Goal: Check status: Check status

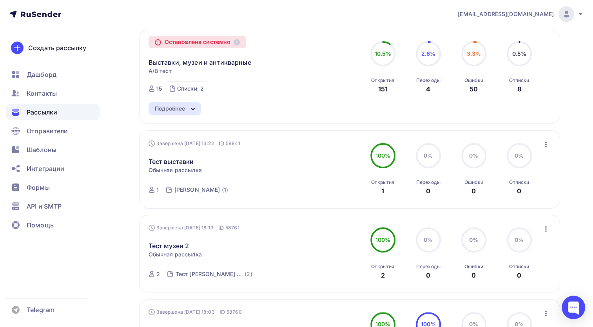
scroll to position [39, 0]
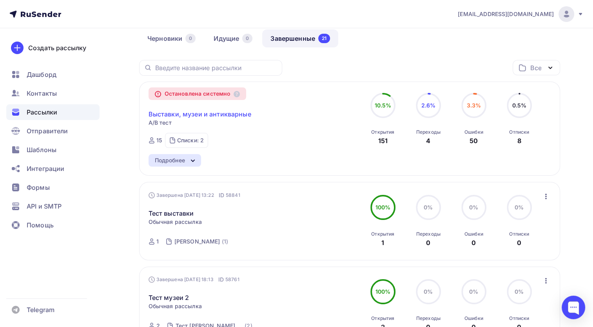
click at [179, 117] on link "Выставки, музеи и антикварные" at bounding box center [199, 113] width 103 height 9
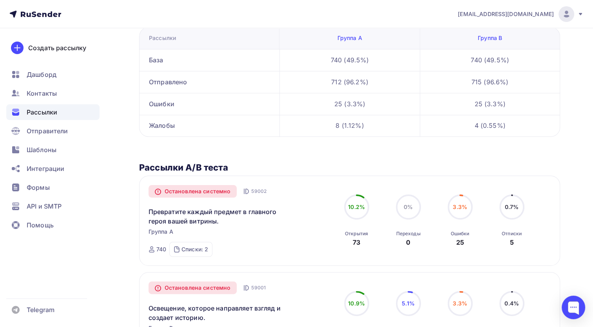
scroll to position [2, 0]
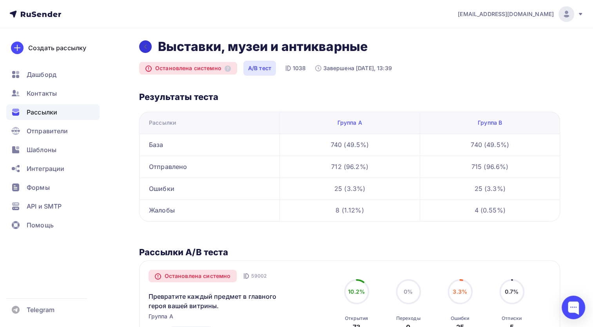
click at [145, 45] on icon at bounding box center [145, 46] width 6 height 6
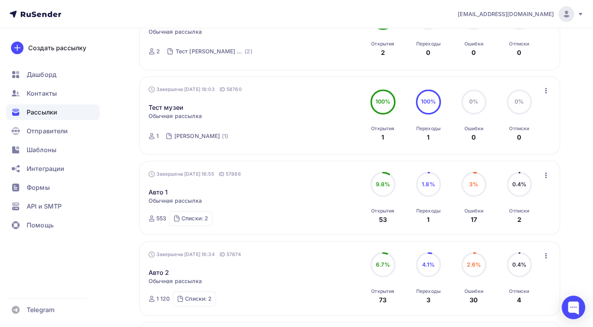
scroll to position [352, 0]
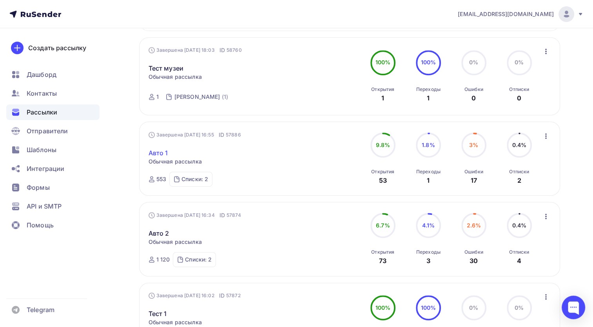
click at [154, 153] on link "Авто 1" at bounding box center [158, 152] width 20 height 9
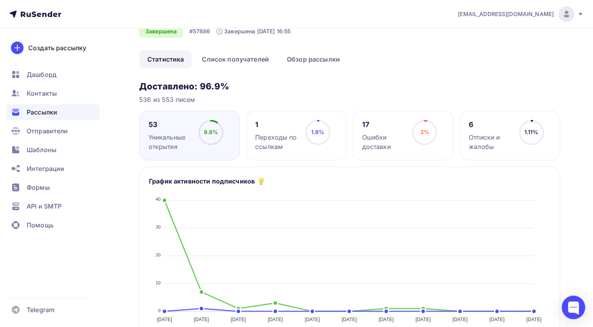
scroll to position [57, 0]
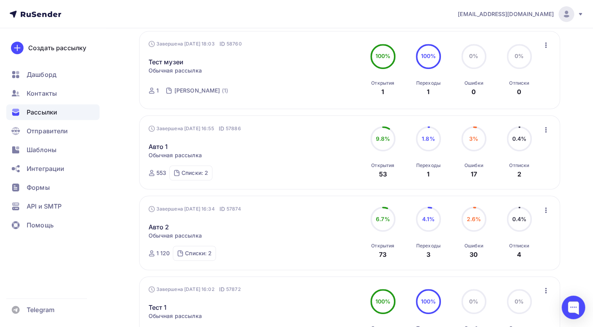
scroll to position [370, 0]
